Goal: Navigation & Orientation: Understand site structure

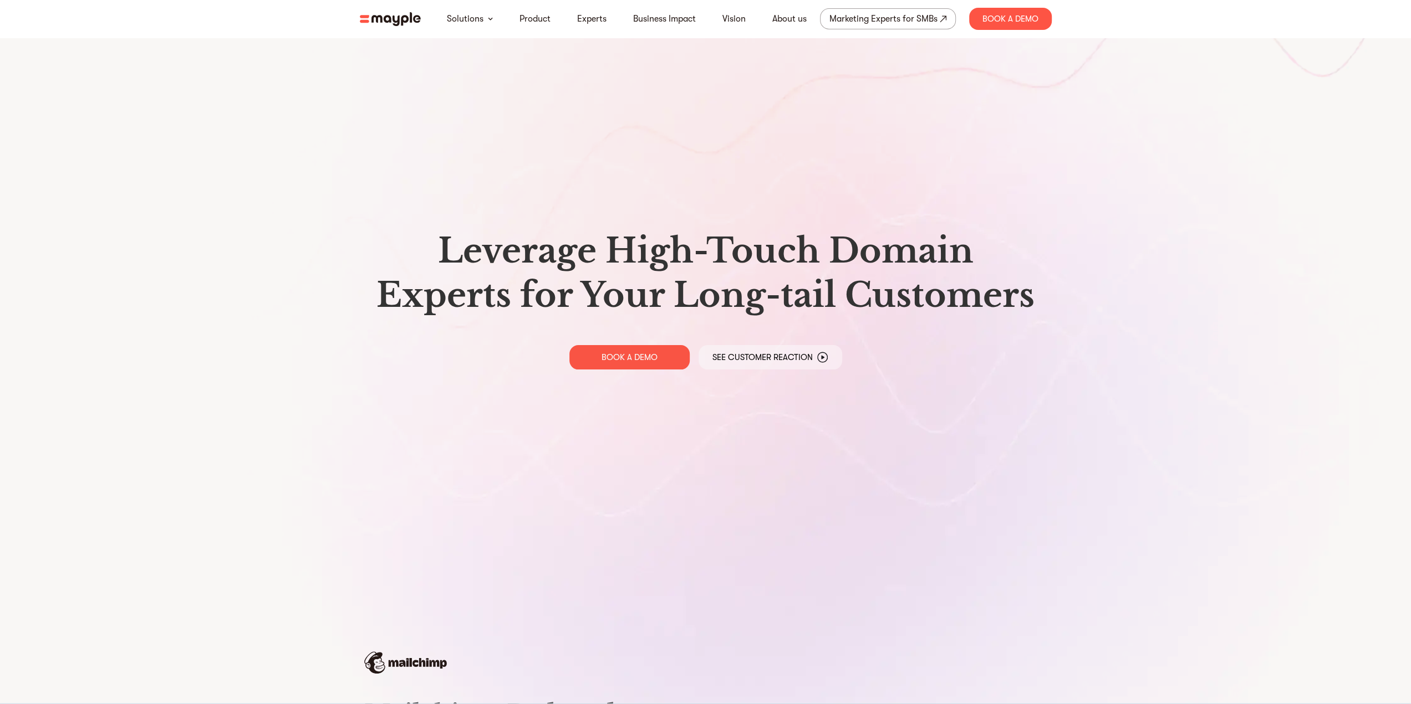
click at [376, 18] on img at bounding box center [390, 19] width 61 height 14
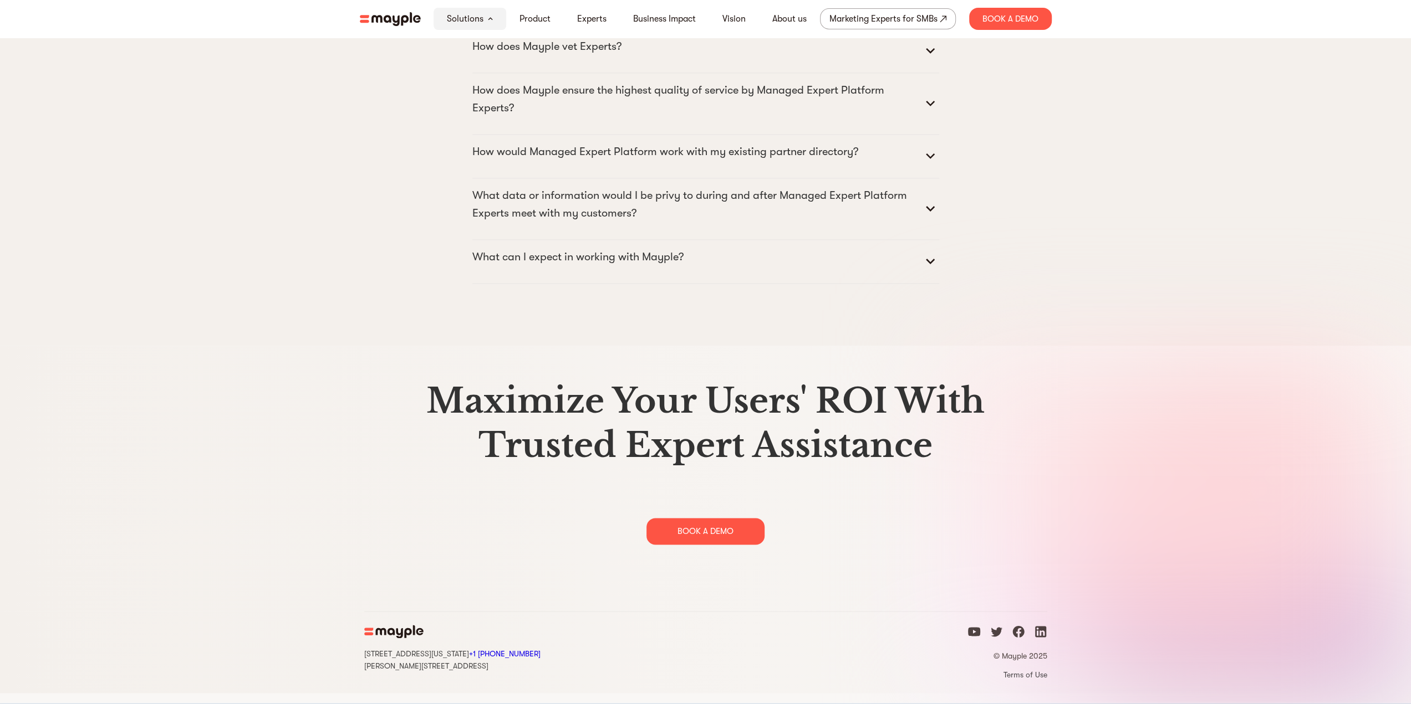
scroll to position [5659, 0]
click at [1019, 638] on icon "facebook icon" at bounding box center [1018, 632] width 12 height 12
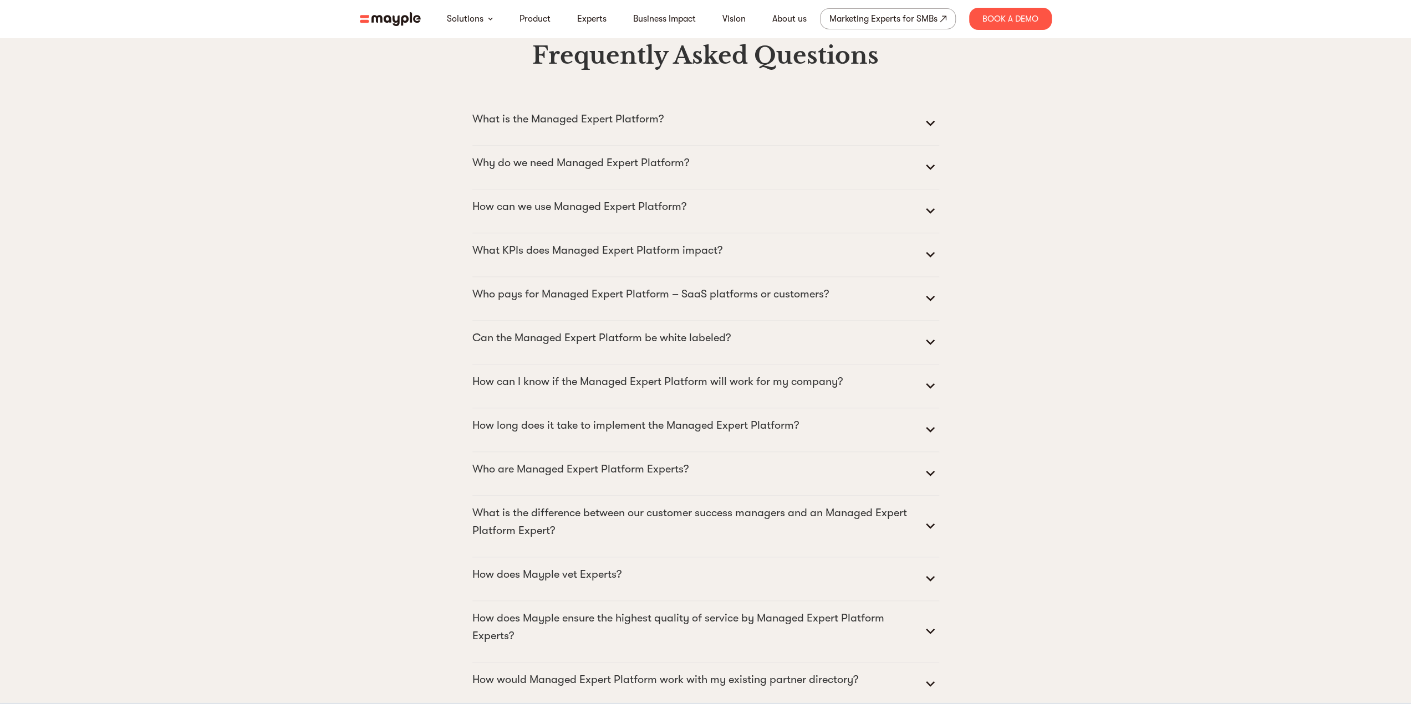
scroll to position [5334, 0]
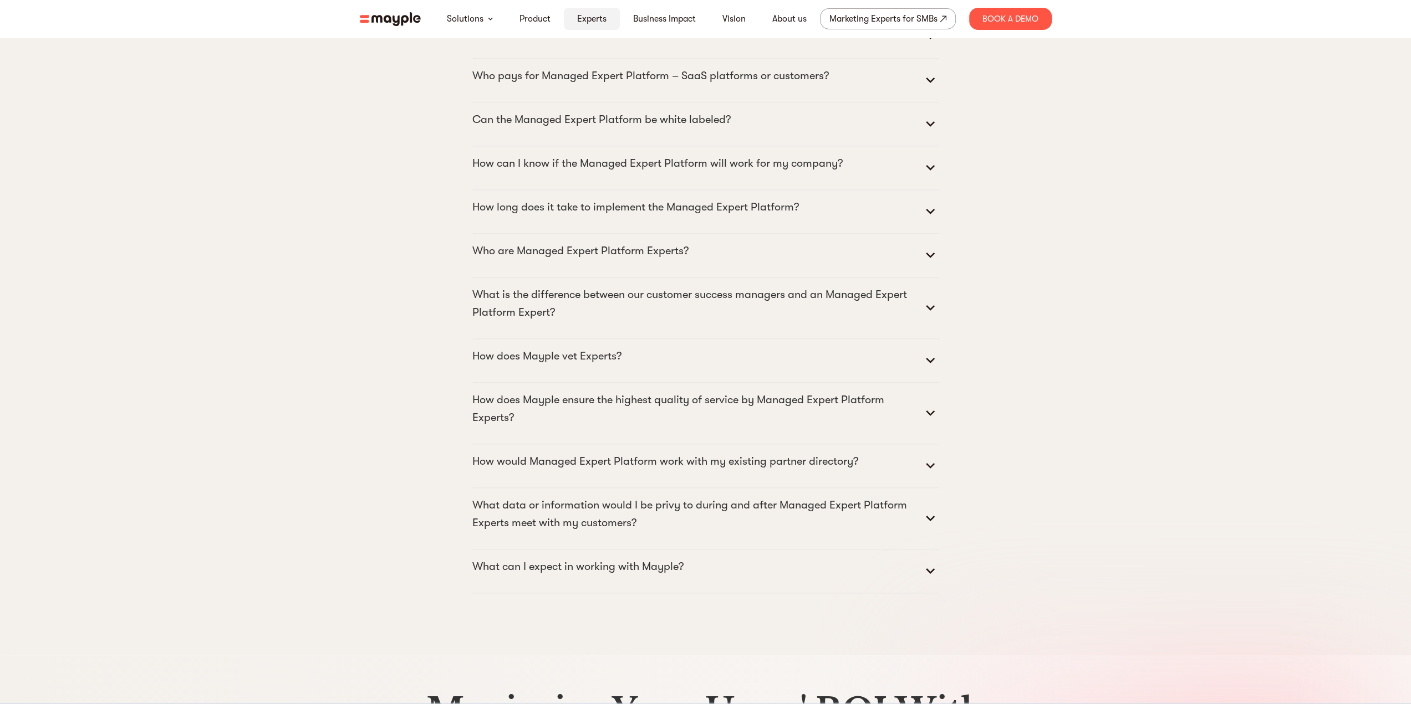
click at [592, 23] on link "Experts" at bounding box center [591, 18] width 29 height 13
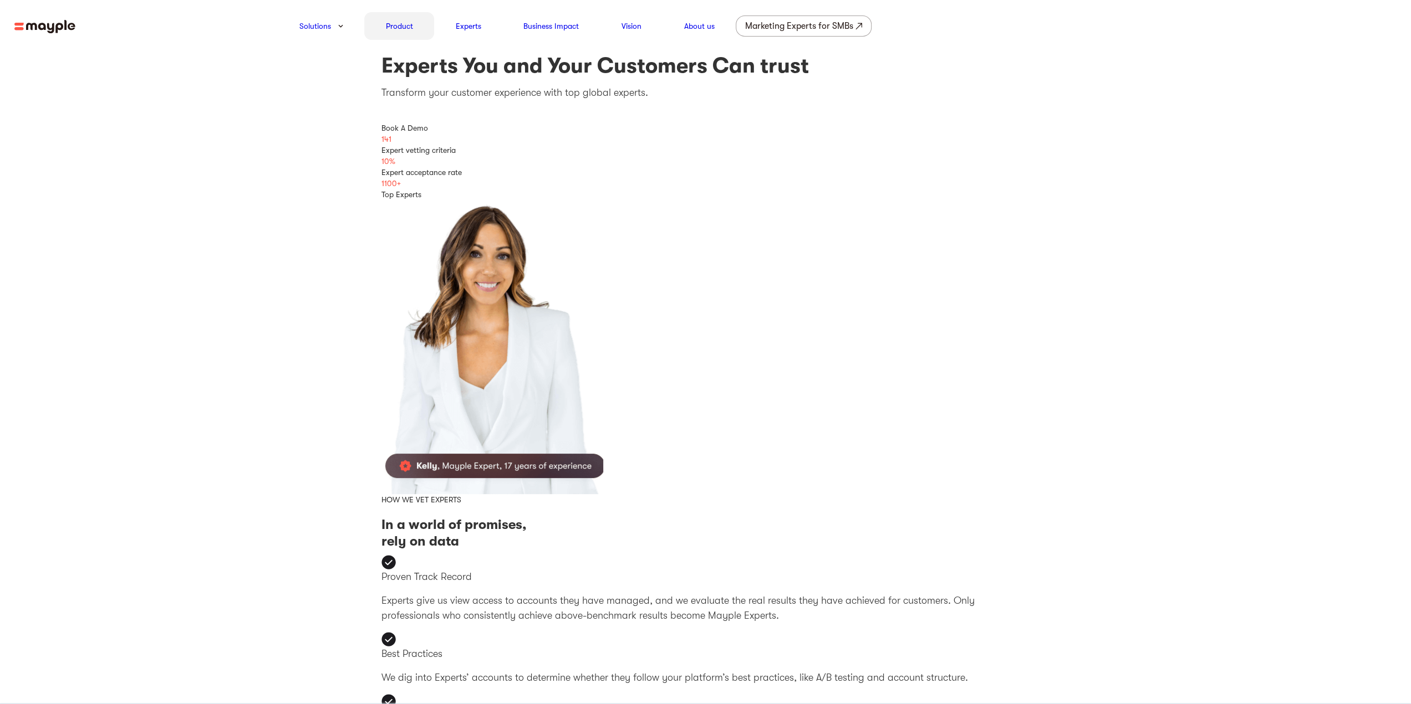
click at [405, 27] on link "Product" at bounding box center [399, 25] width 27 height 13
